Goal: Task Accomplishment & Management: Manage account settings

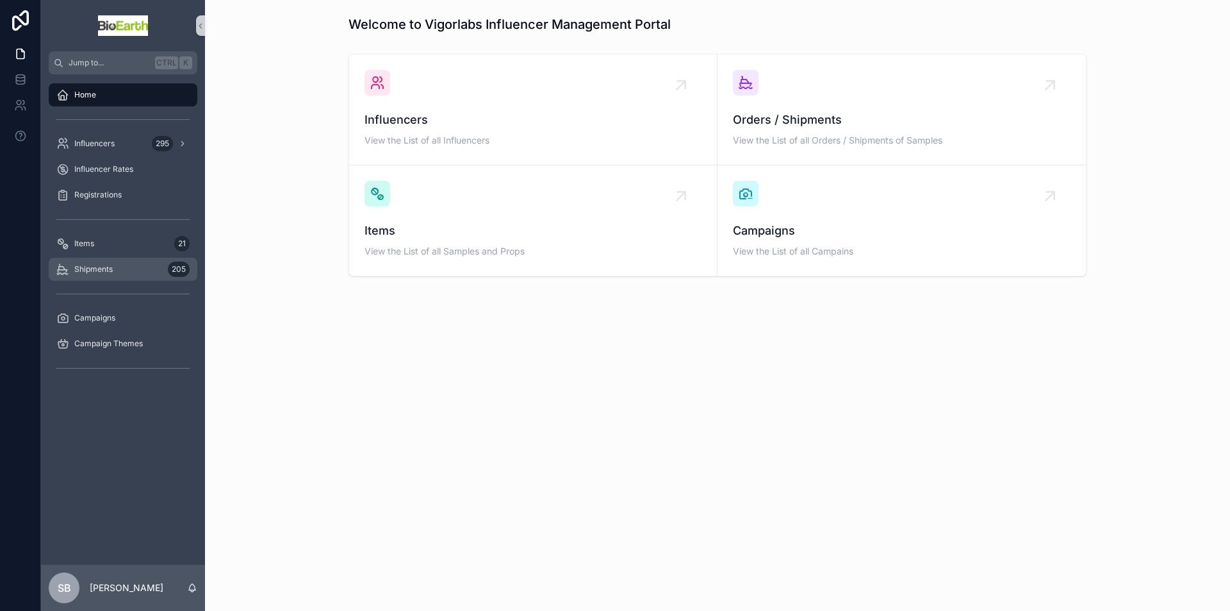
click at [87, 267] on span "Shipments" at bounding box center [93, 269] width 38 height 10
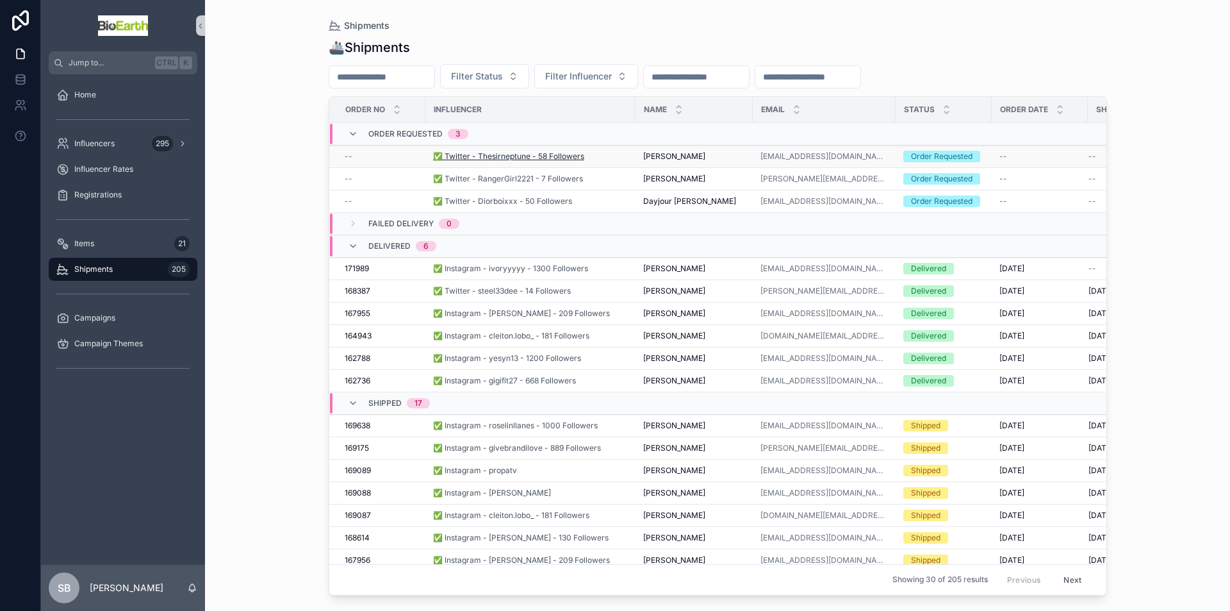
click at [511, 154] on span "✅ Twitter - Thesirneptune - 58 Followers" at bounding box center [508, 156] width 151 height 10
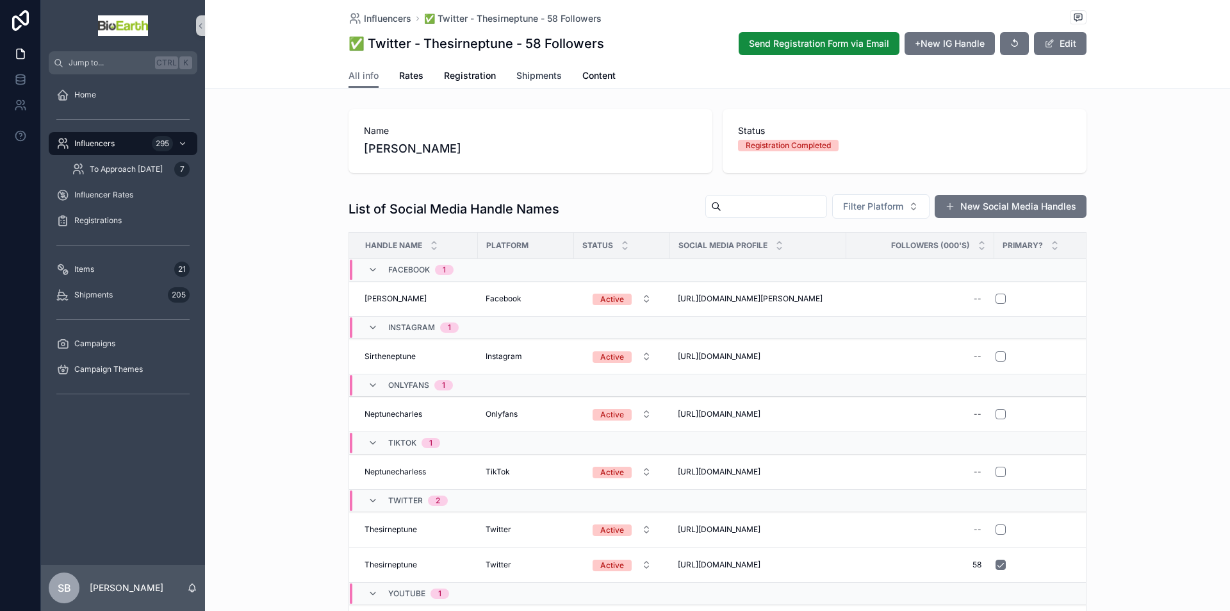
click at [543, 76] on span "Shipments" at bounding box center [538, 75] width 45 height 13
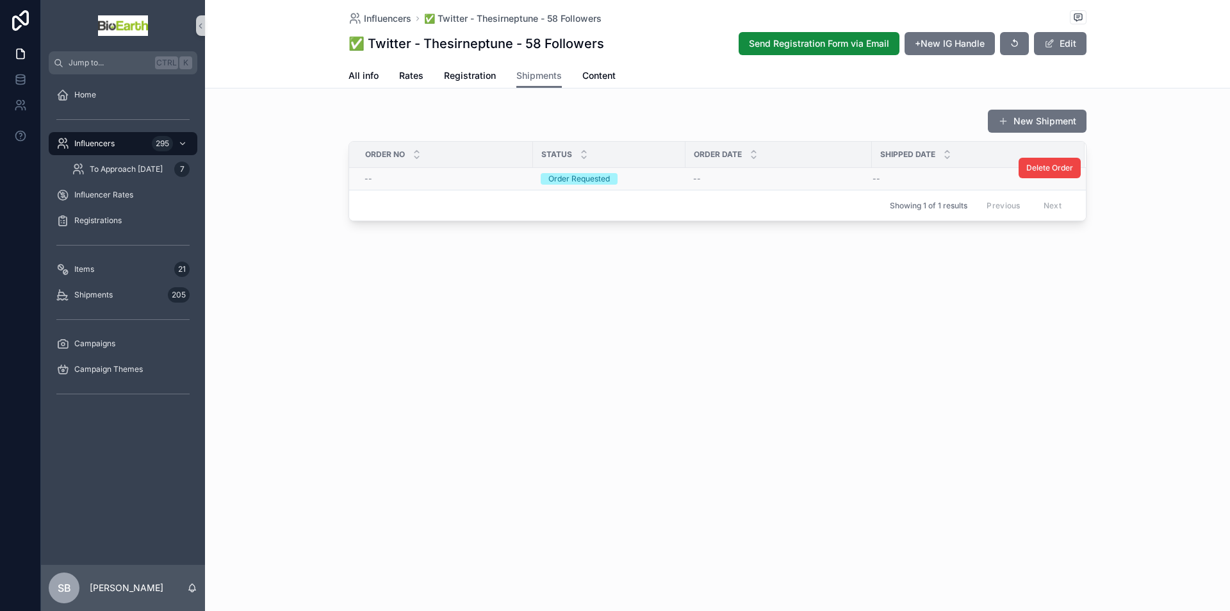
click at [572, 180] on div "Order Requested" at bounding box center [580, 179] width 62 height 12
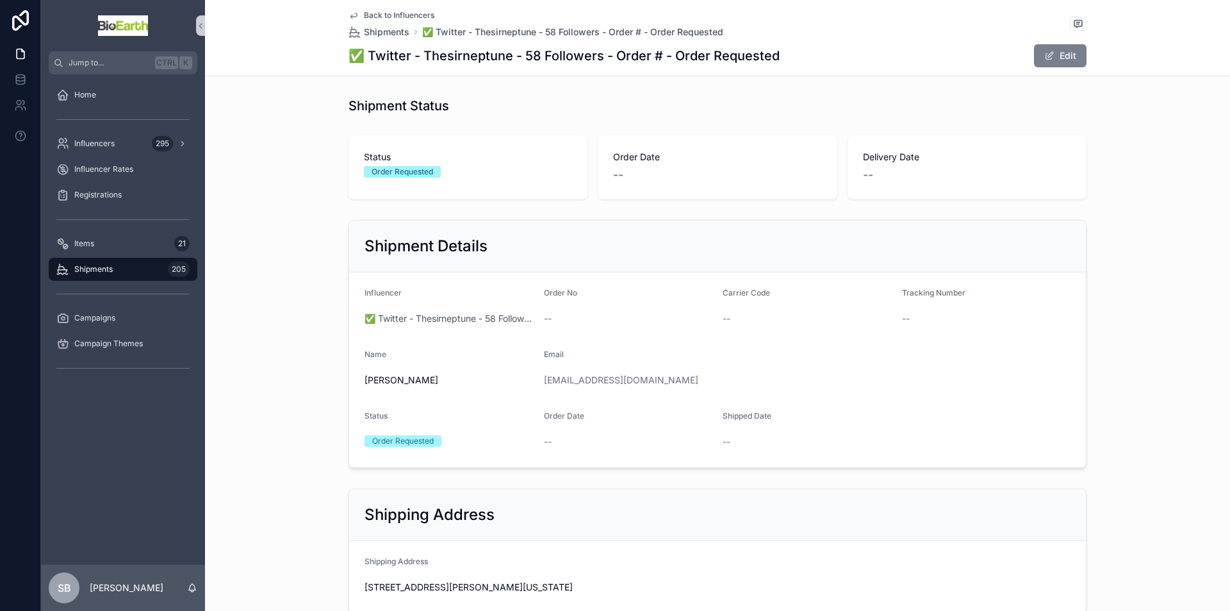
click at [1060, 56] on button "Edit" at bounding box center [1060, 55] width 53 height 23
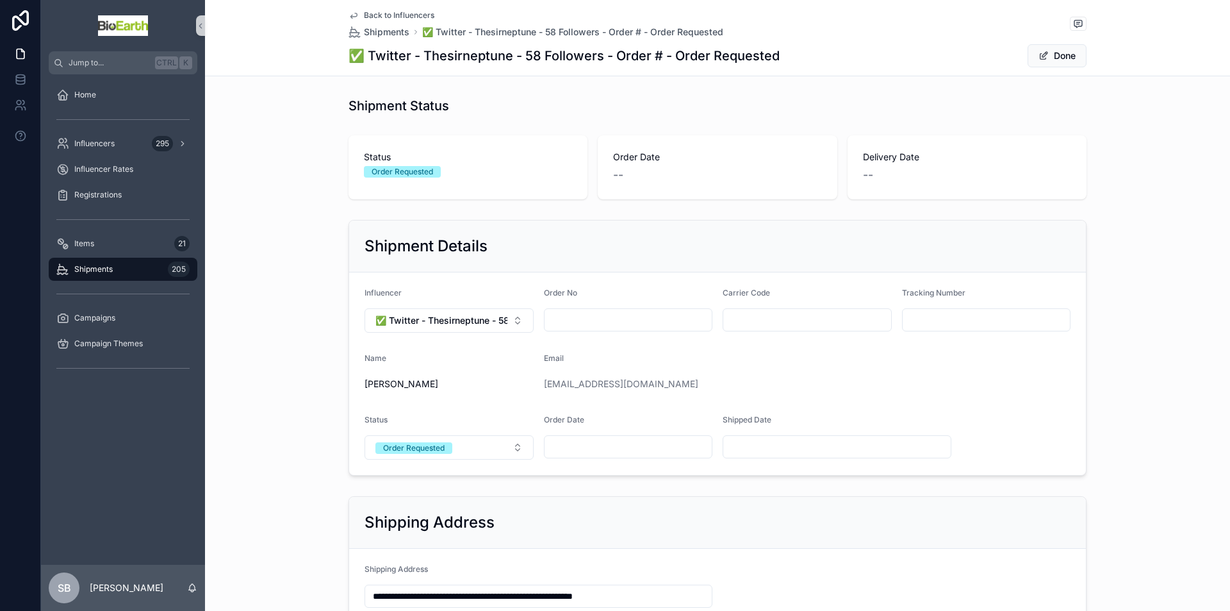
click at [586, 321] on input "scrollable content" at bounding box center [629, 320] width 168 height 18
paste input "******"
type input "******"
click at [598, 446] on input "scrollable content" at bounding box center [629, 447] width 168 height 18
click at [645, 386] on button "28" at bounding box center [646, 386] width 23 height 23
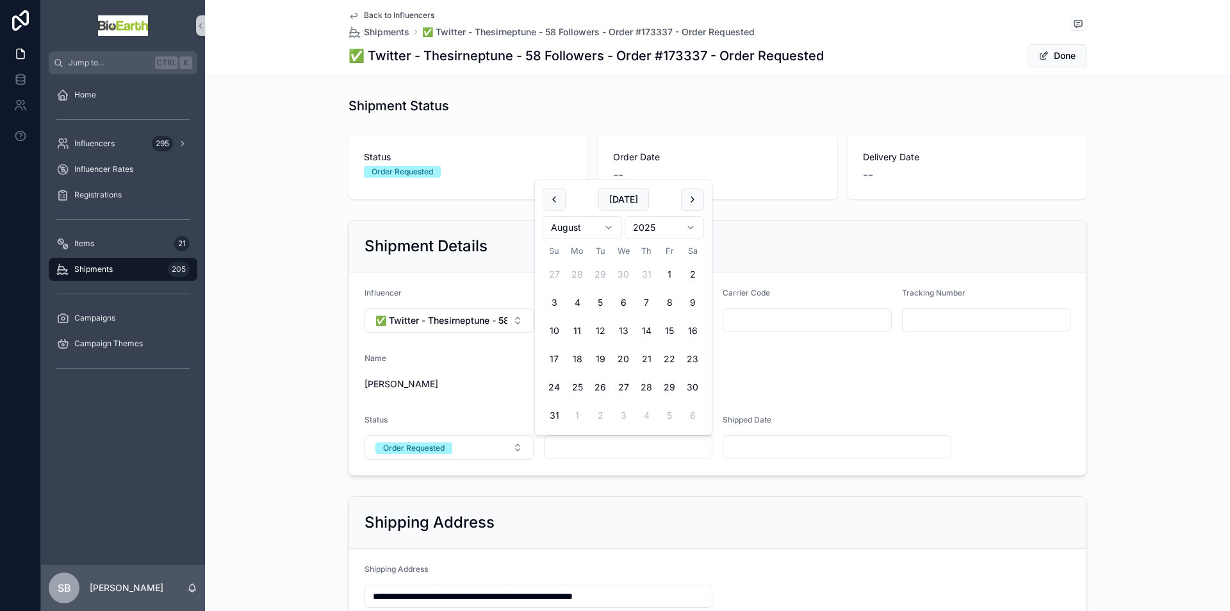
type input "*********"
click at [834, 385] on div "[EMAIL_ADDRESS][DOMAIN_NAME]" at bounding box center [777, 383] width 467 height 13
click at [440, 444] on div "Order Requested" at bounding box center [414, 448] width 62 height 12
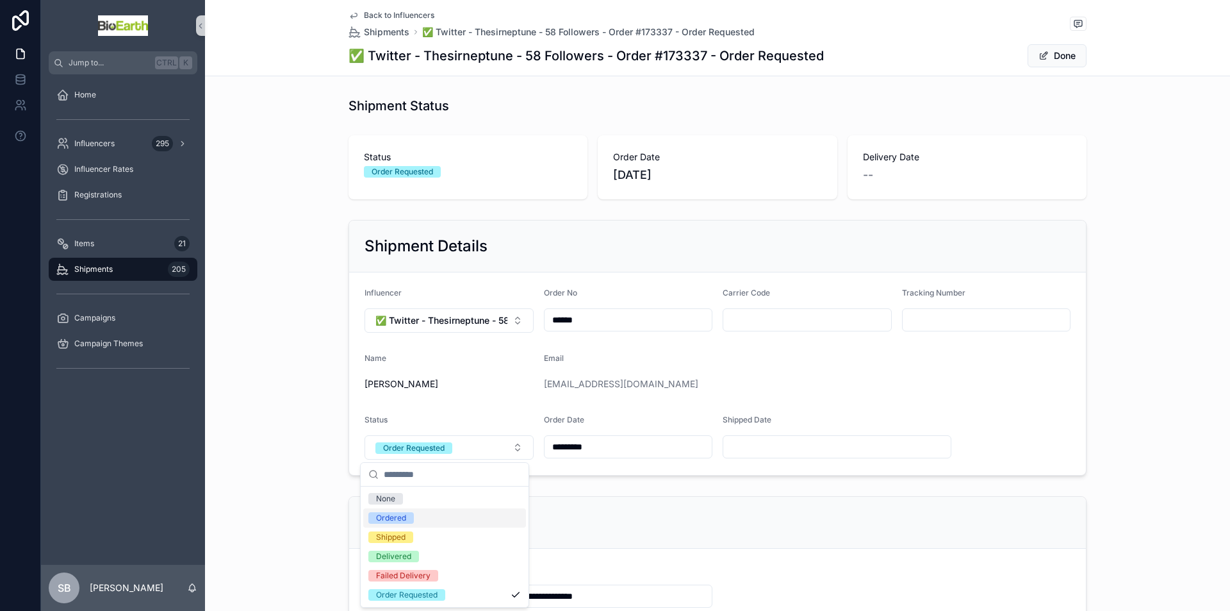
click at [399, 516] on div "Ordered" at bounding box center [391, 518] width 30 height 12
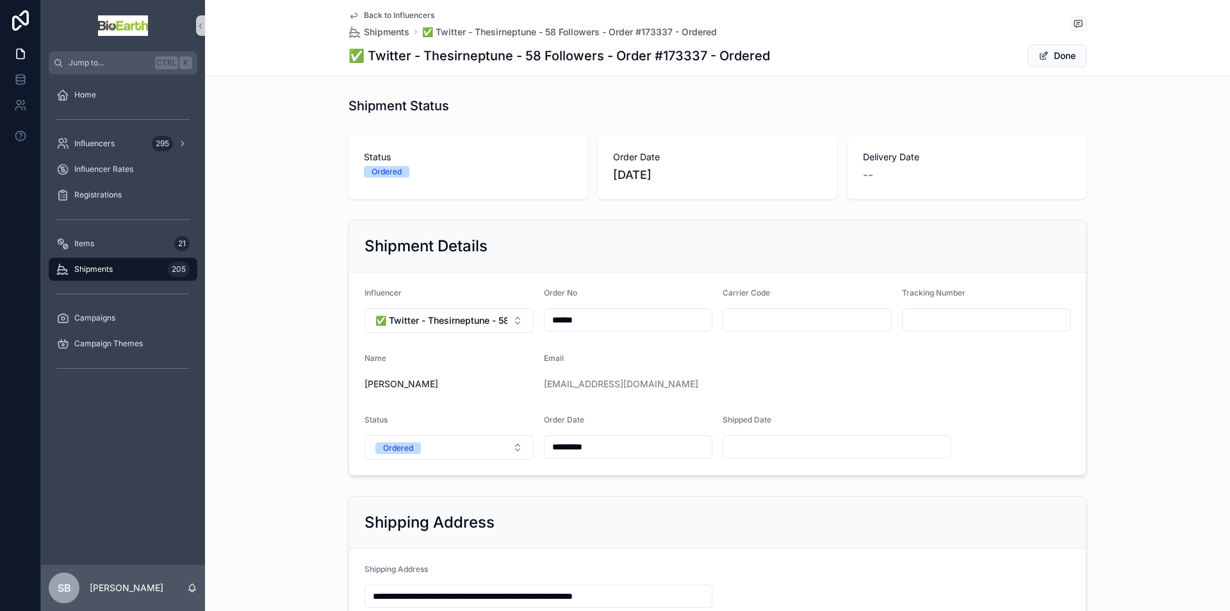
click at [857, 368] on div "Email [EMAIL_ADDRESS][DOMAIN_NAME]" at bounding box center [777, 373] width 467 height 41
click at [1058, 56] on button "Done" at bounding box center [1057, 55] width 59 height 23
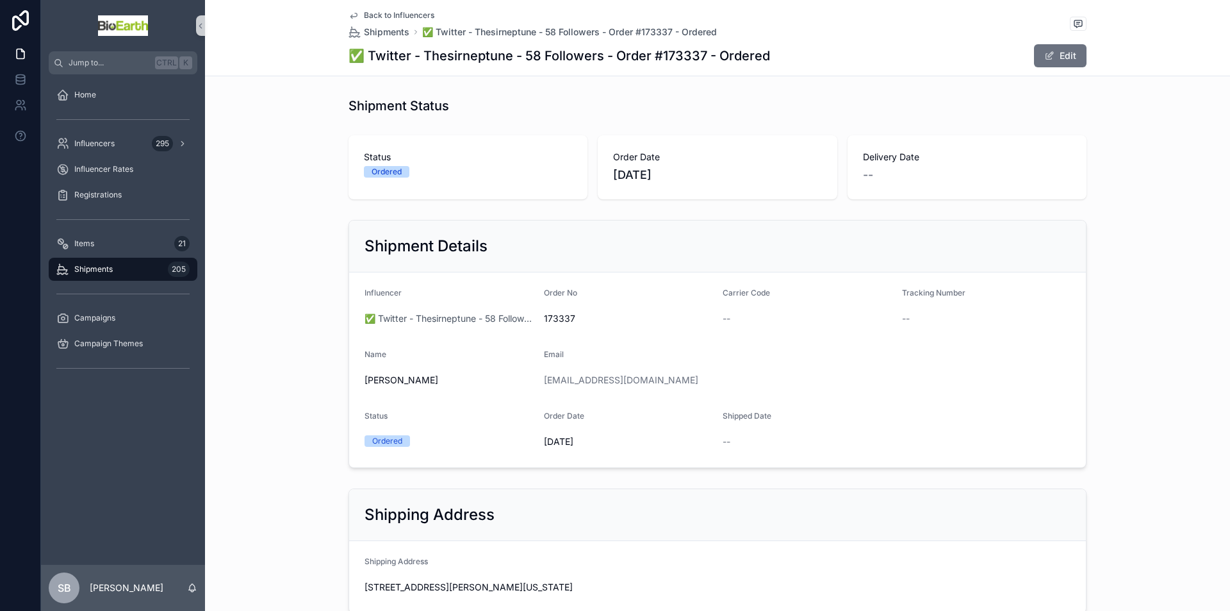
click at [82, 269] on span "Shipments" at bounding box center [93, 269] width 38 height 10
